Goal: Check status: Check status

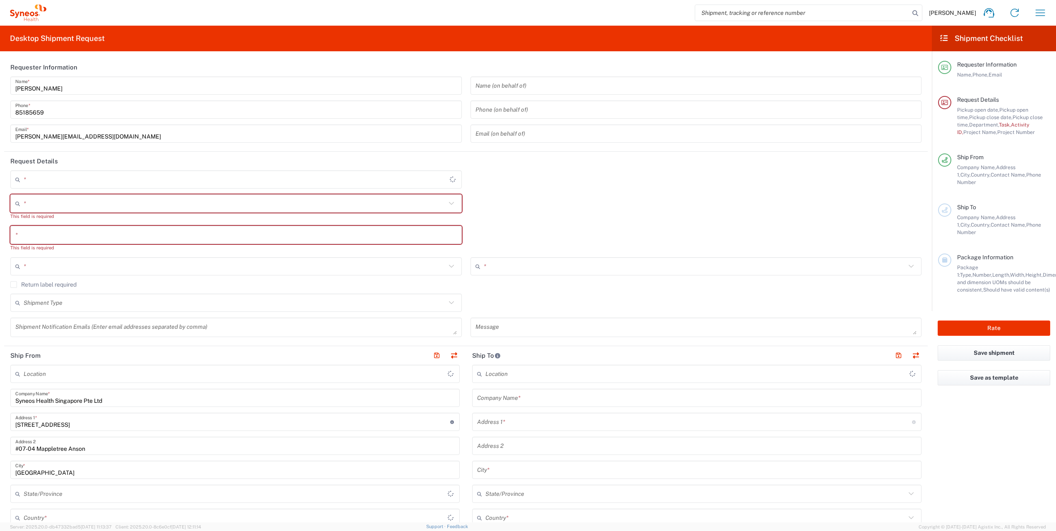
type input "4510"
type input "[GEOGRAPHIC_DATA]"
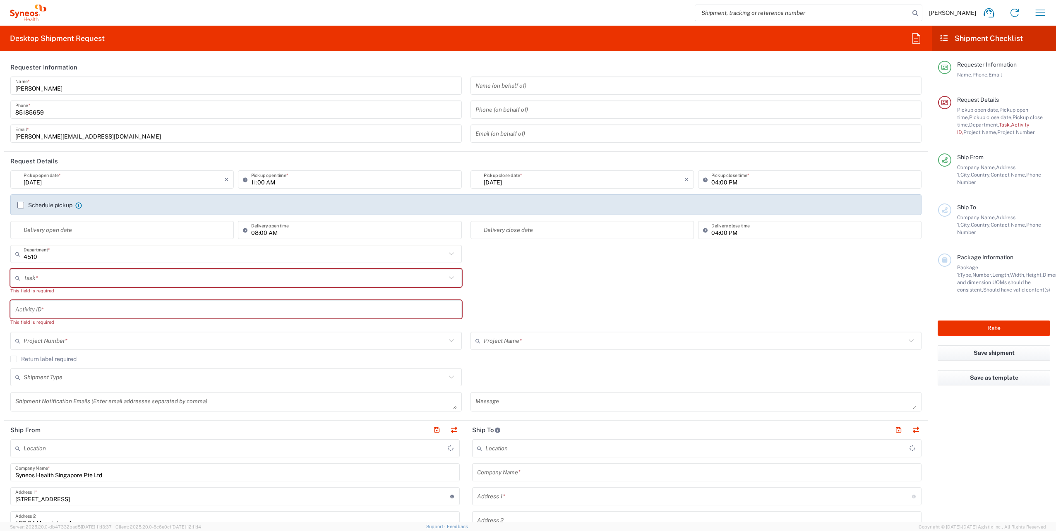
type input "Syneos Health Singapore PteLtd"
click at [1039, 9] on icon "button" at bounding box center [1040, 12] width 13 height 13
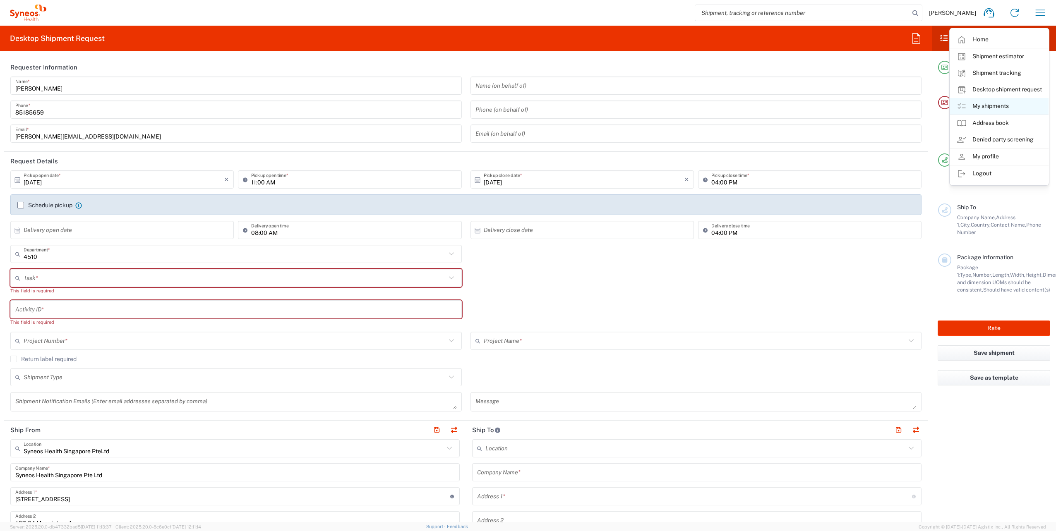
click at [991, 105] on link "My shipments" at bounding box center [999, 106] width 98 height 17
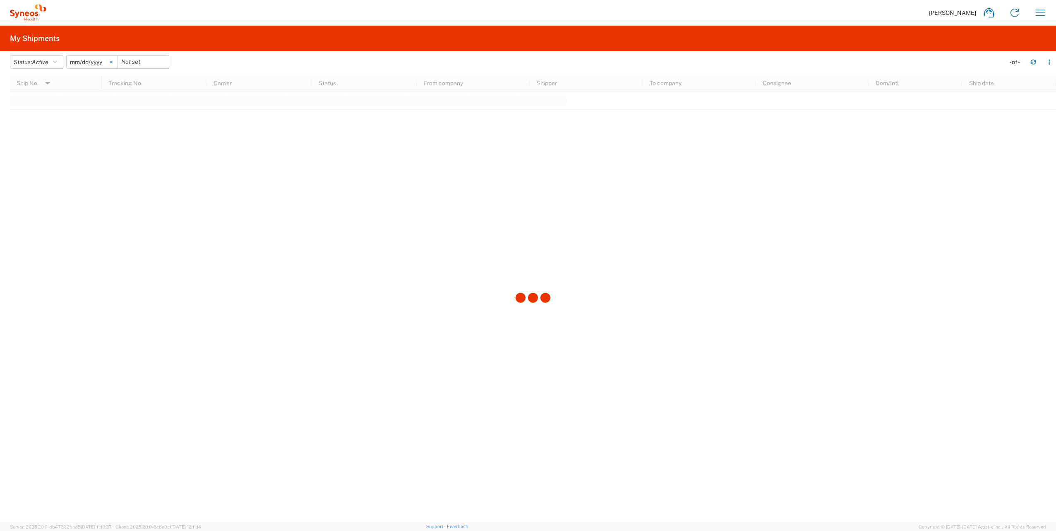
click at [113, 62] on icon at bounding box center [111, 62] width 2 height 2
click at [57, 62] on icon "button" at bounding box center [55, 62] width 4 height 6
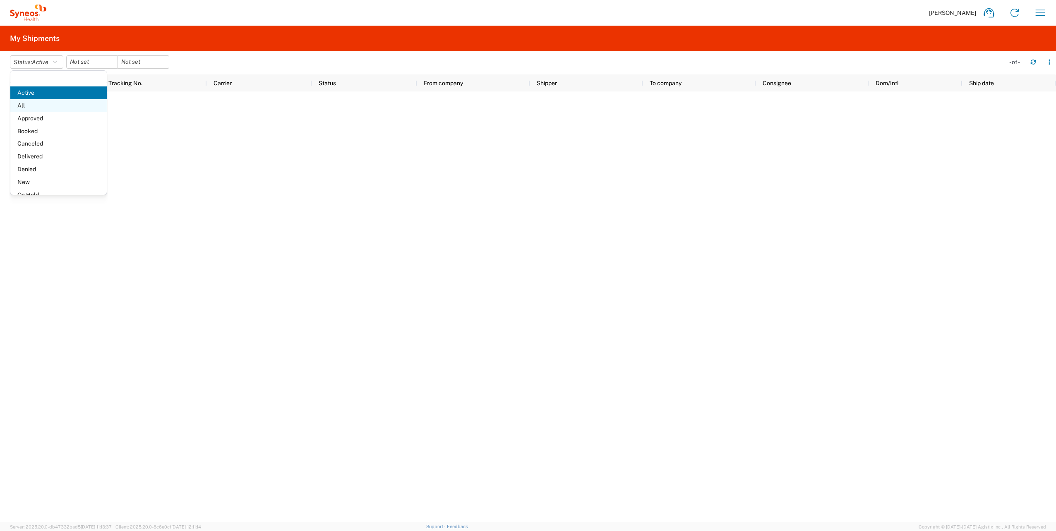
click at [31, 108] on span "All" at bounding box center [58, 105] width 96 height 13
